Goal: Information Seeking & Learning: Learn about a topic

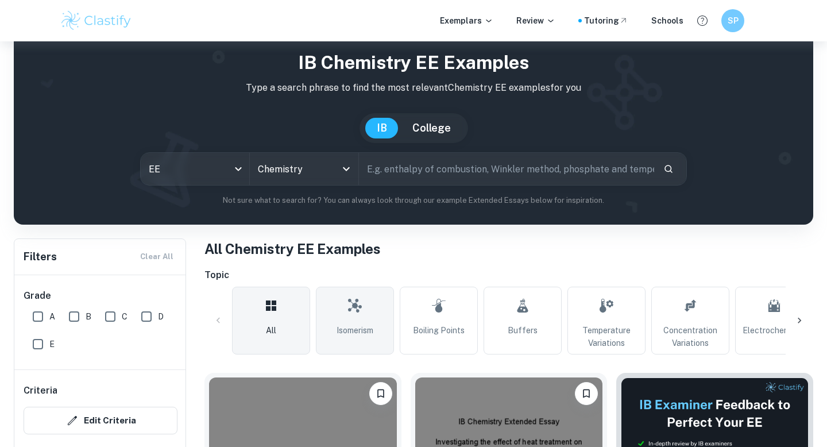
scroll to position [35, 0]
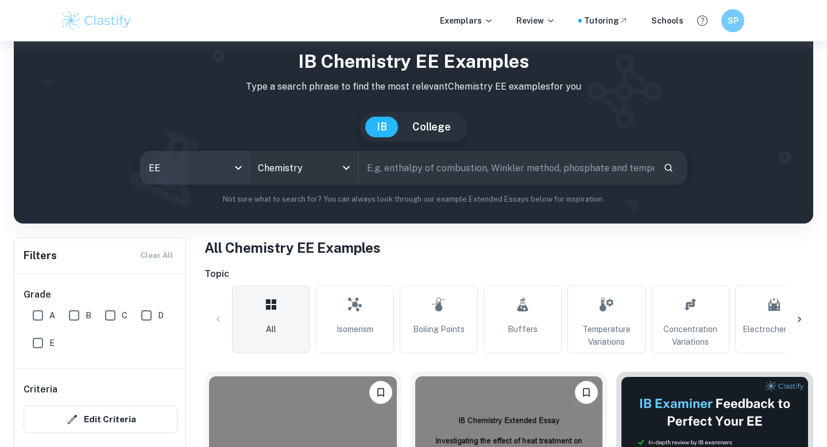
click at [214, 176] on body "We value your privacy We use cookies to enhance your browsing experience, serve…" at bounding box center [413, 229] width 827 height 447
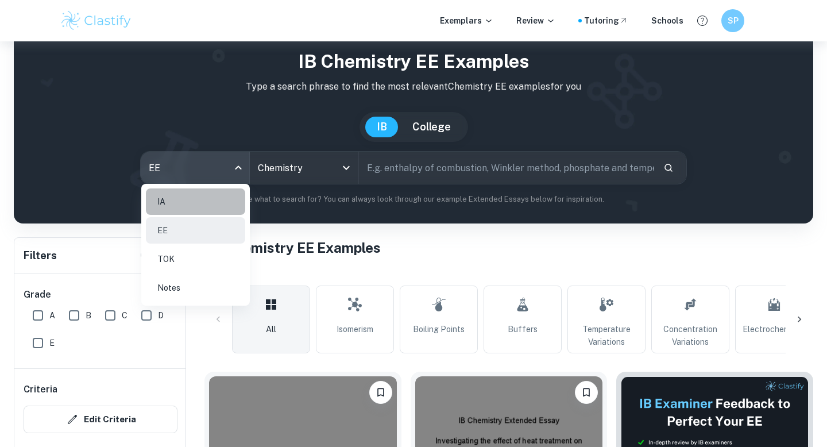
click at [204, 204] on li "IA" at bounding box center [195, 201] width 99 height 26
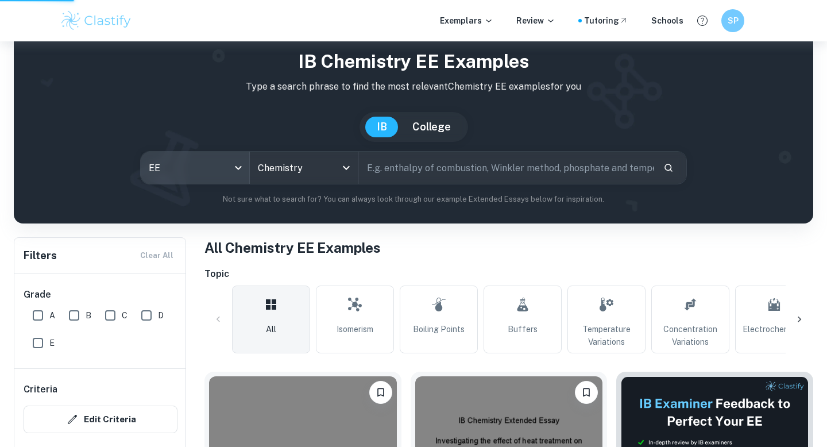
type input "ia"
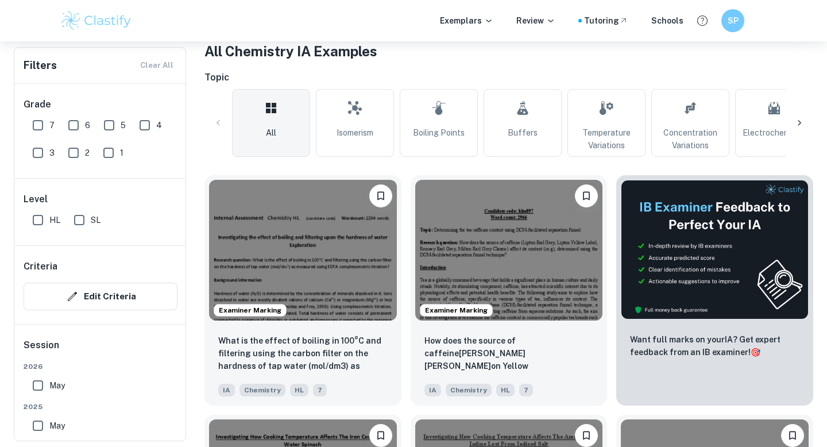
scroll to position [229, 0]
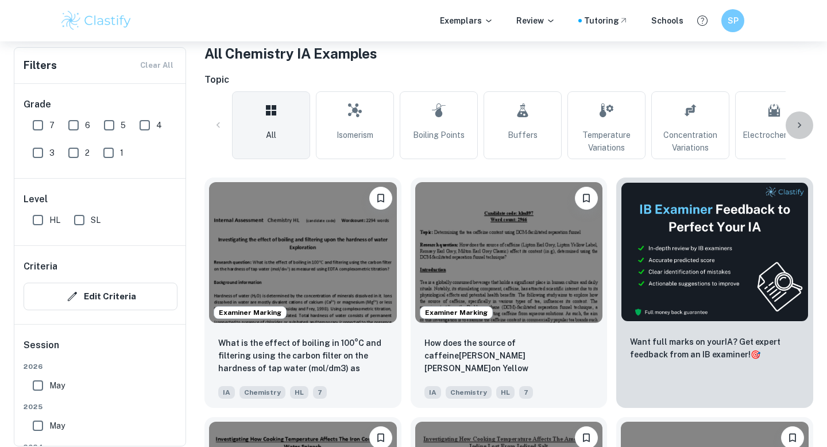
click at [804, 125] on icon at bounding box center [799, 124] width 11 height 11
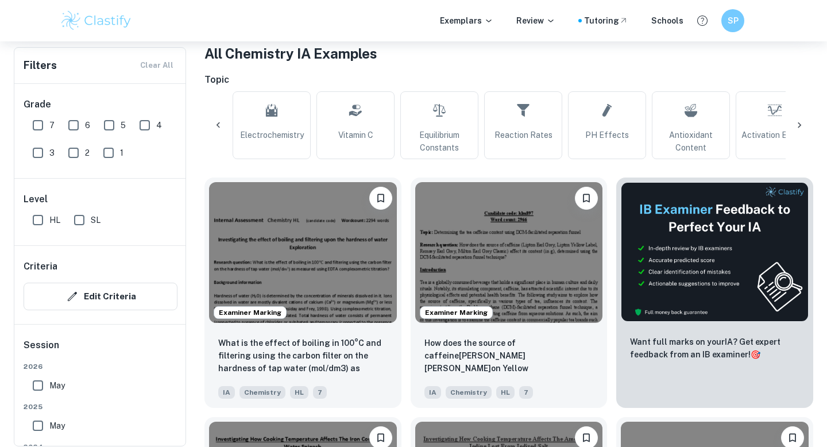
scroll to position [0, 539]
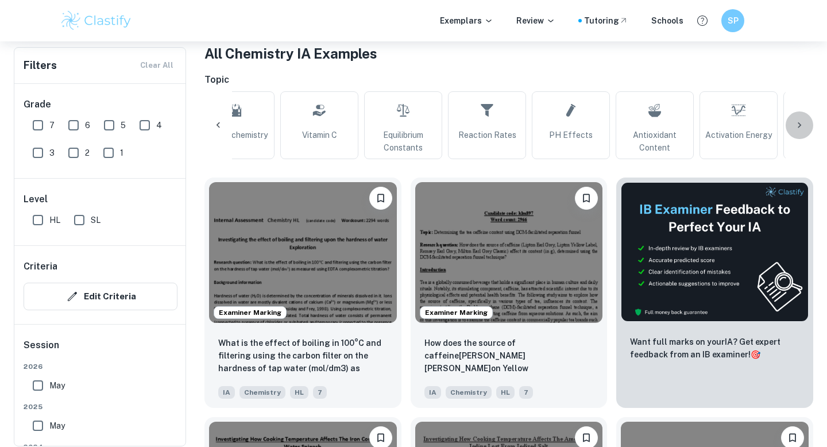
click at [798, 124] on icon at bounding box center [799, 124] width 11 height 11
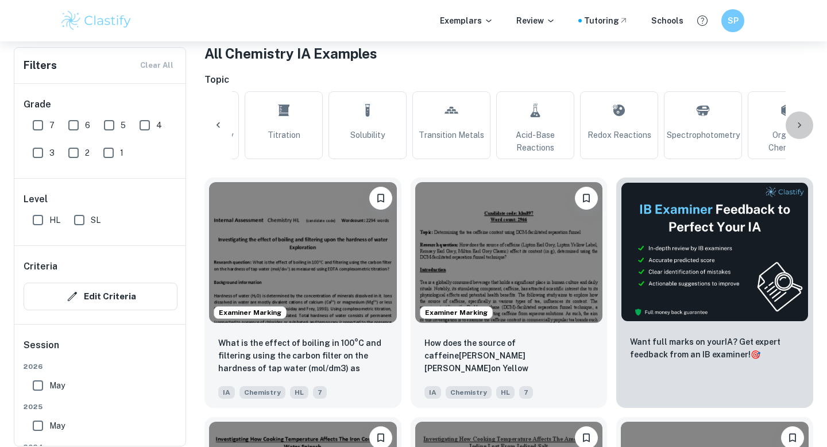
click at [796, 121] on icon at bounding box center [799, 124] width 11 height 11
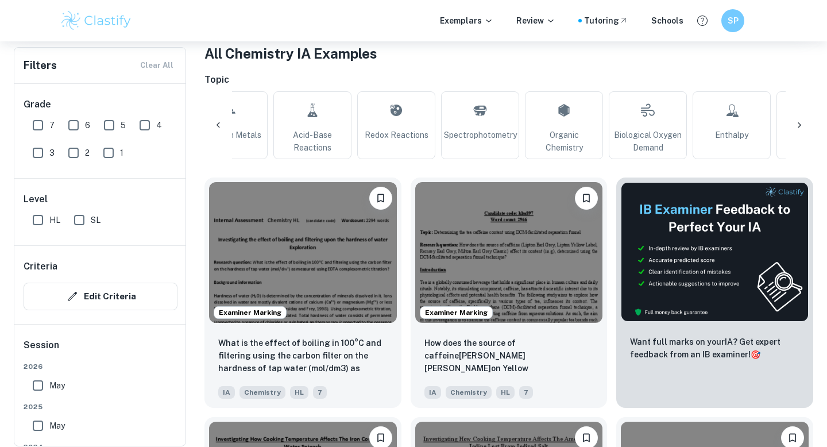
scroll to position [0, 1369]
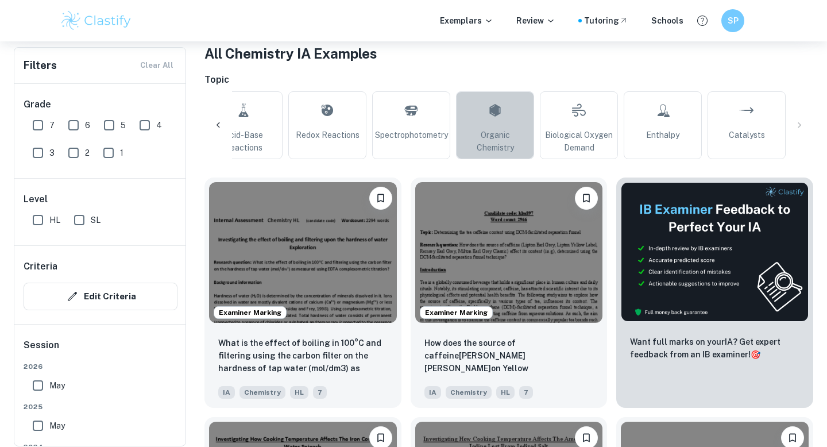
click at [480, 158] on link "Organic Chemistry" at bounding box center [495, 125] width 78 height 68
type input "Organic Chemistry"
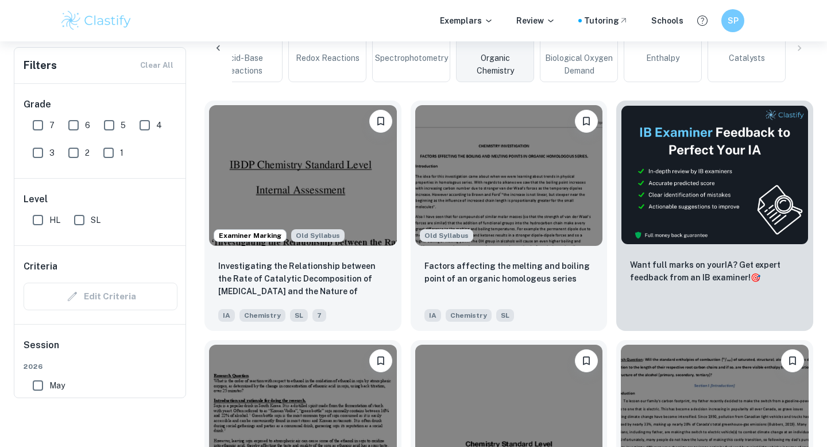
scroll to position [130, 0]
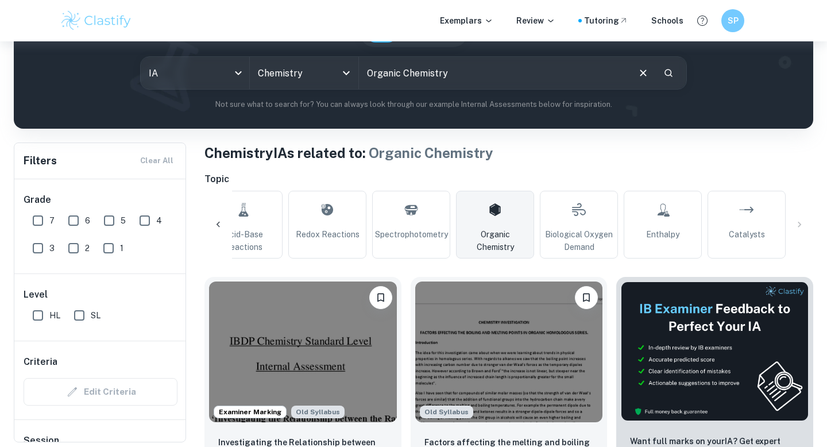
click at [214, 215] on div at bounding box center [218, 225] width 28 height 28
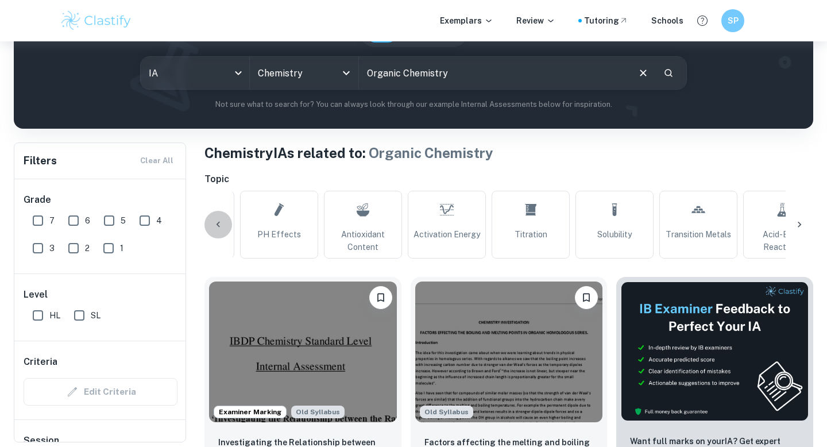
click at [218, 215] on div at bounding box center [218, 225] width 28 height 28
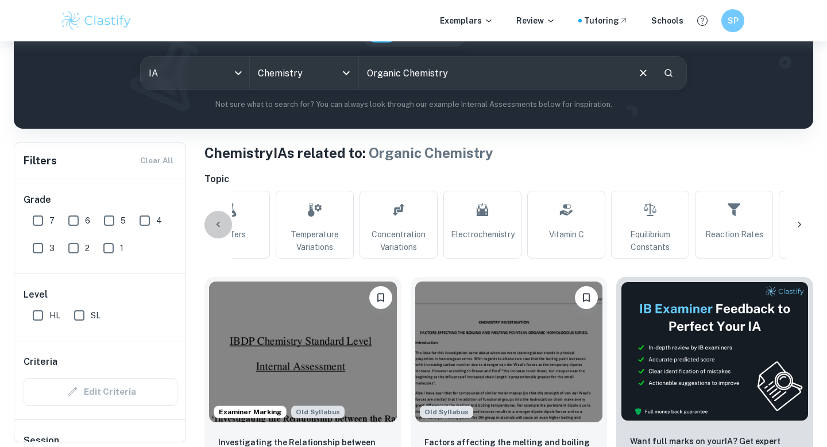
click at [218, 215] on div at bounding box center [218, 225] width 28 height 28
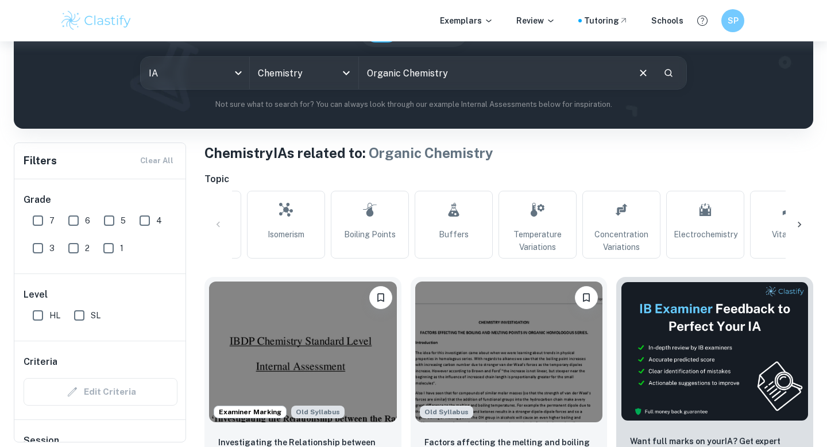
scroll to position [0, 0]
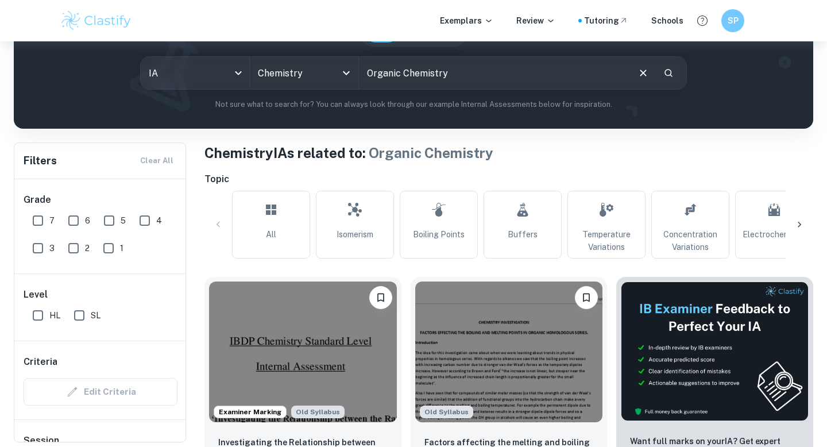
click at [218, 215] on div "All Isomerism Boiling Points Buffers Temperature Variations Concentration Varia…" at bounding box center [508, 225] width 609 height 68
click at [260, 219] on link "All" at bounding box center [271, 225] width 78 height 68
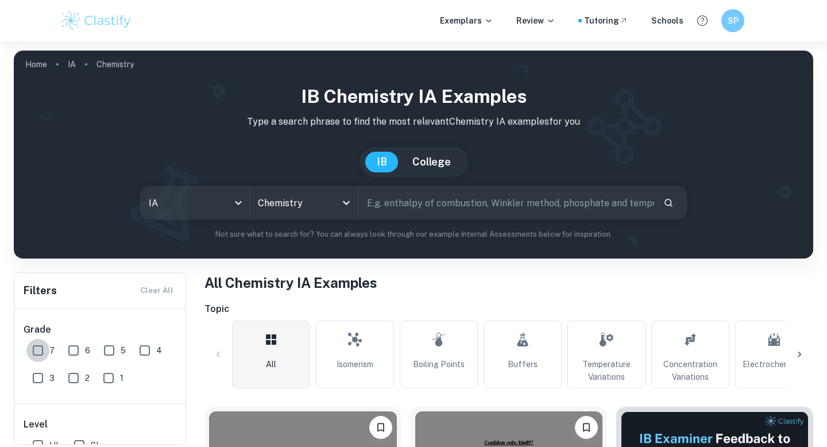
click at [37, 348] on input "7" at bounding box center [37, 350] width 23 height 23
checkbox input "true"
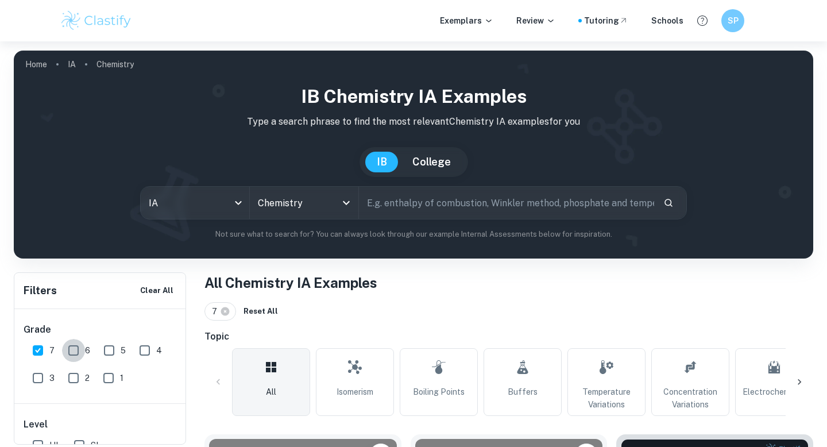
click at [76, 349] on input "6" at bounding box center [73, 350] width 23 height 23
checkbox input "true"
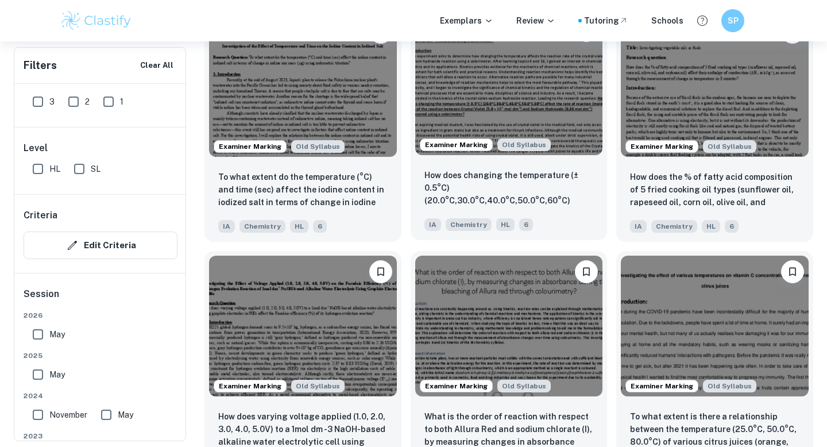
scroll to position [2830, 0]
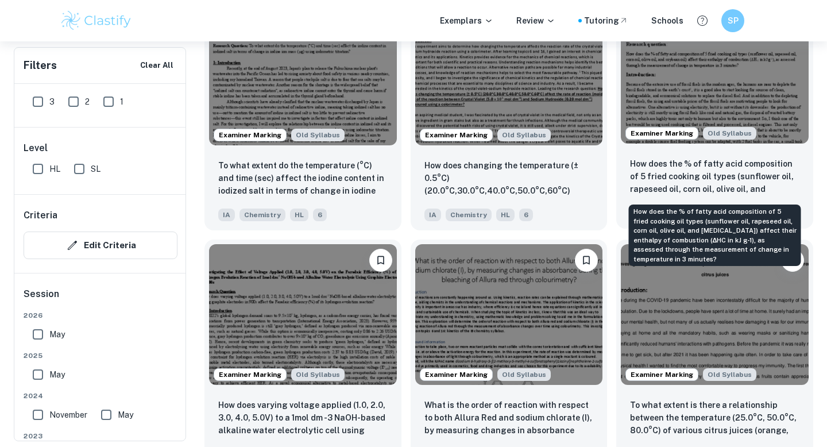
click at [674, 175] on p "How does the % of fatty acid composition of 5 fried cooking oil types (sunflowe…" at bounding box center [714, 176] width 169 height 39
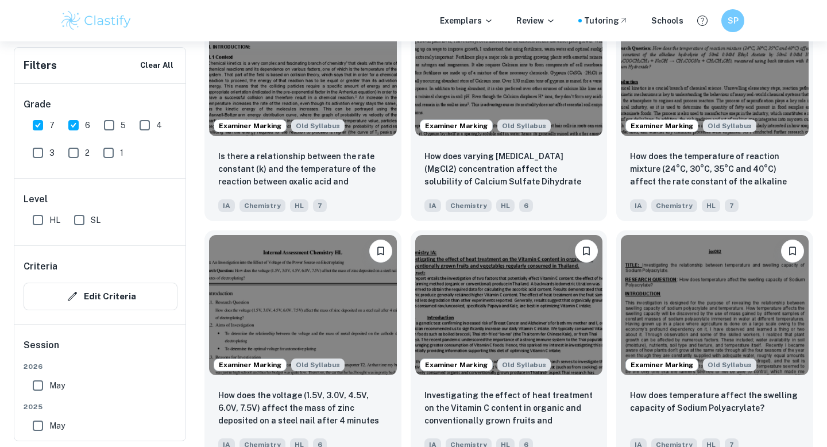
scroll to position [7957, 0]
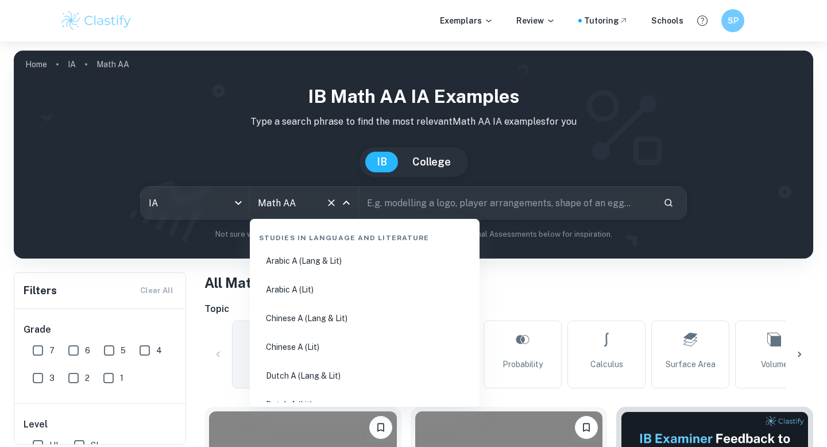
click at [304, 210] on input "Math AA" at bounding box center [288, 203] width 66 height 22
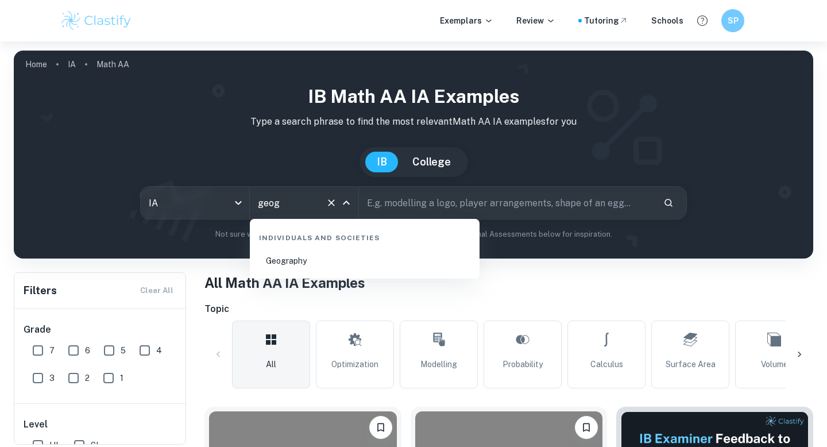
click at [321, 264] on li "Geography" at bounding box center [364, 261] width 221 height 26
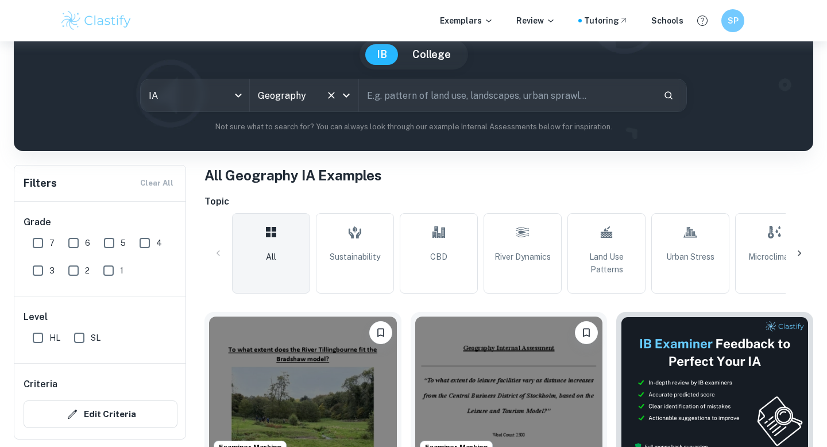
scroll to position [108, 0]
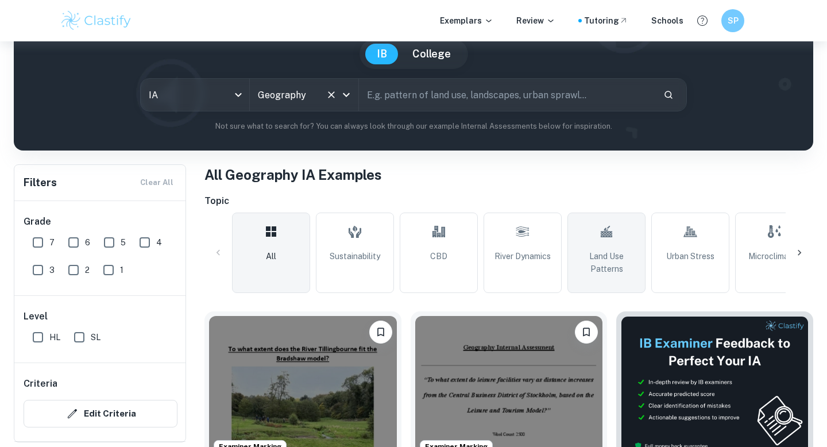
type input "Geography"
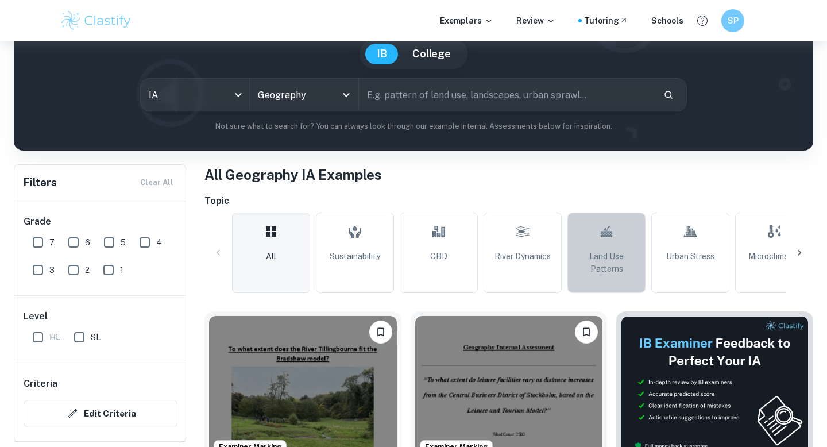
click at [602, 241] on icon at bounding box center [607, 232] width 14 height 28
type input "Land Use Patterns"
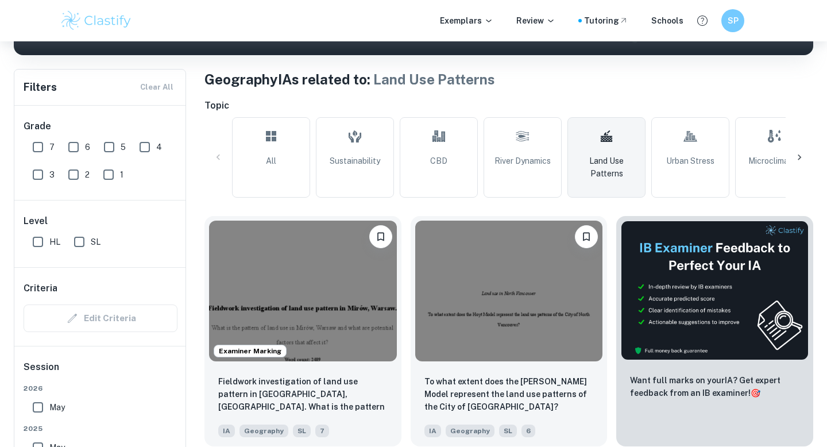
scroll to position [477, 0]
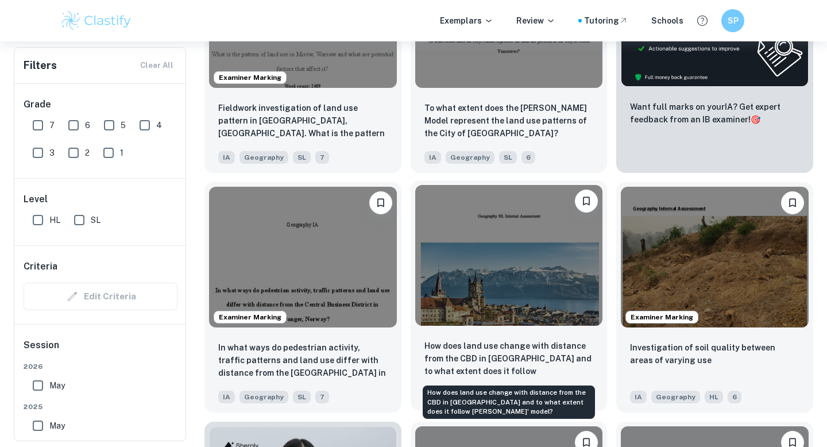
click at [568, 346] on p "How does land use change with distance from the CBD in [GEOGRAPHIC_DATA] and to…" at bounding box center [509, 358] width 169 height 39
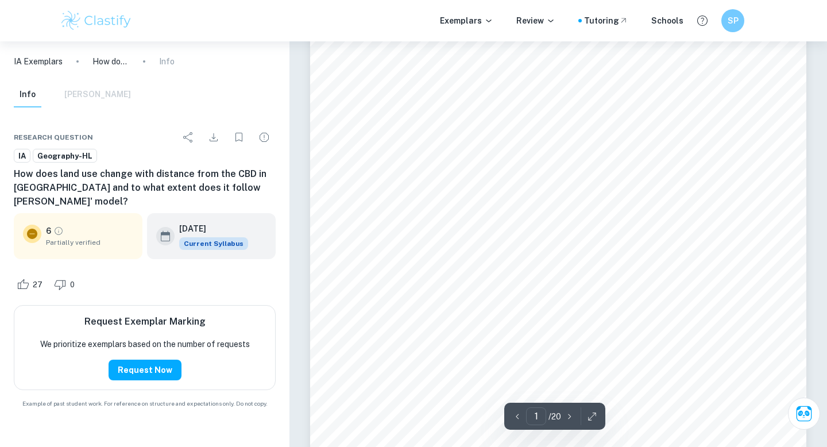
scroll to position [124, 0]
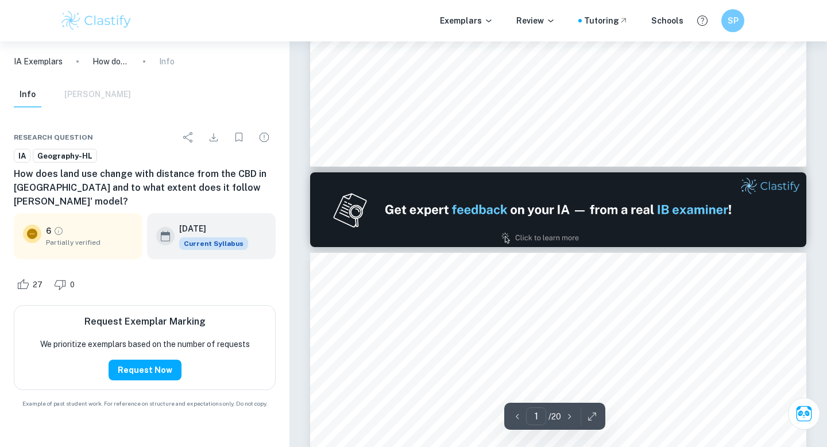
type input "2"
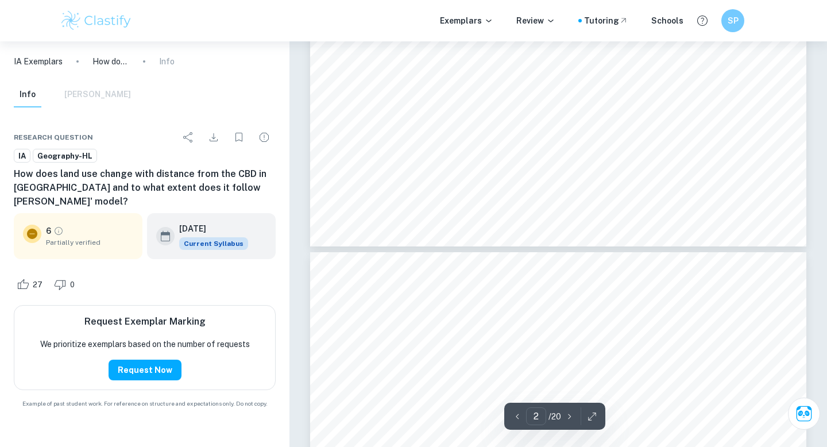
scroll to position [1300, 0]
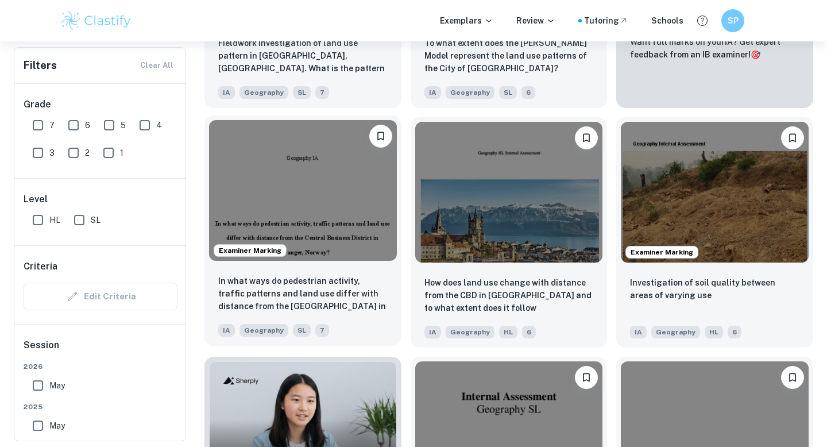
scroll to position [542, 0]
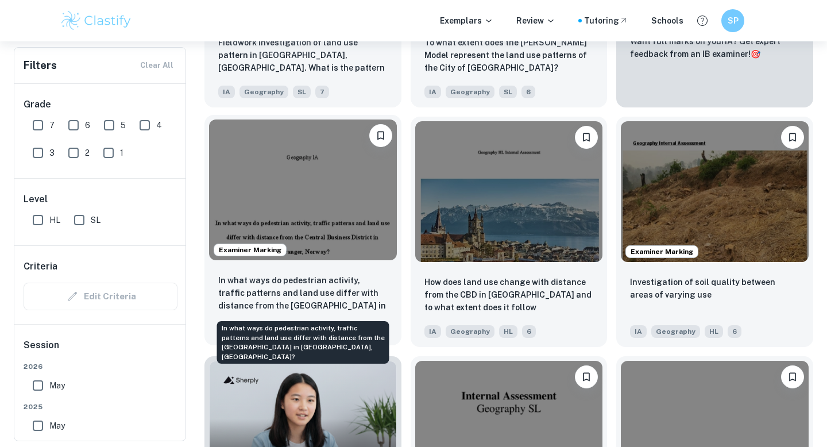
click at [297, 296] on p "In what ways do pedestrian activity, traffic patterns and land use differ with …" at bounding box center [302, 293] width 169 height 39
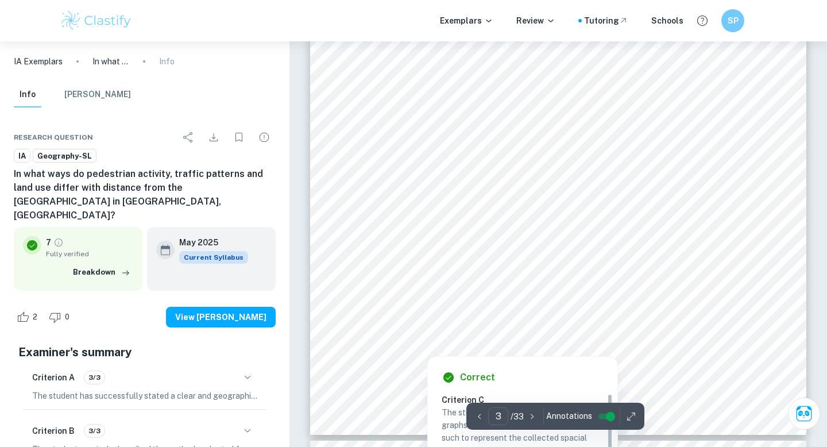
scroll to position [1816, 0]
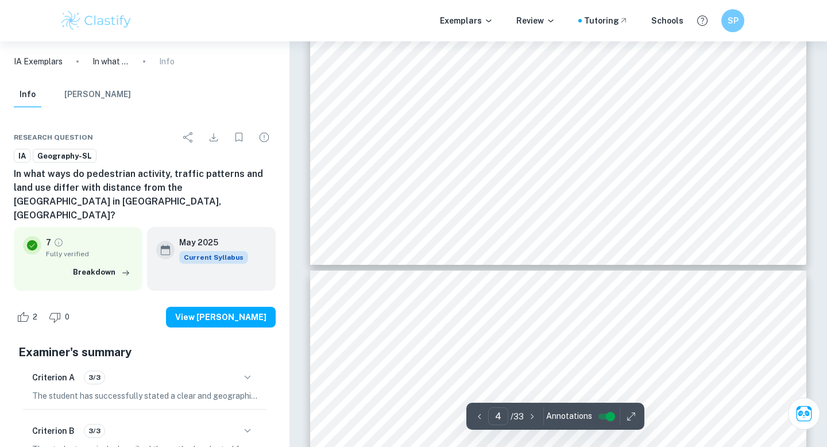
type input "3"
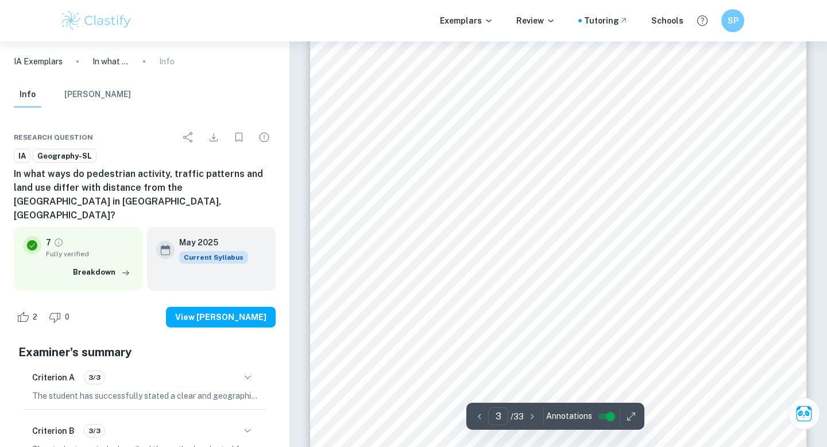
scroll to position [1734, 0]
